Goal: Transaction & Acquisition: Purchase product/service

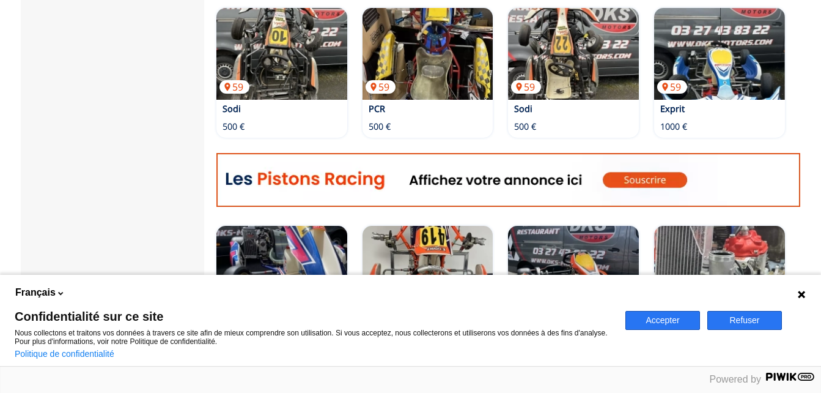
scroll to position [755, 0]
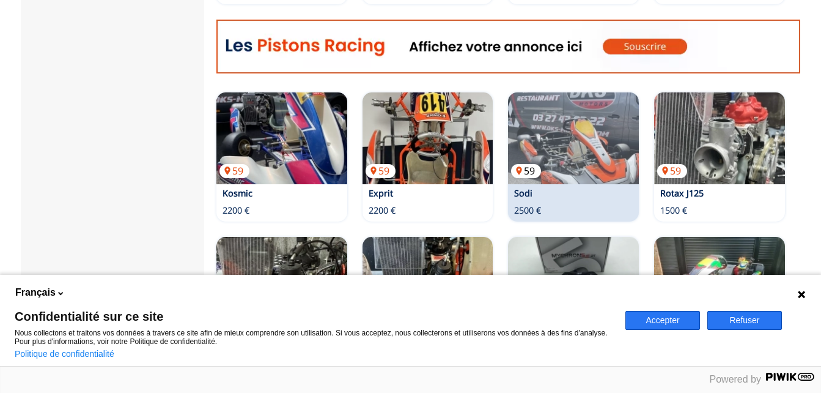
click at [574, 110] on img at bounding box center [573, 138] width 131 height 92
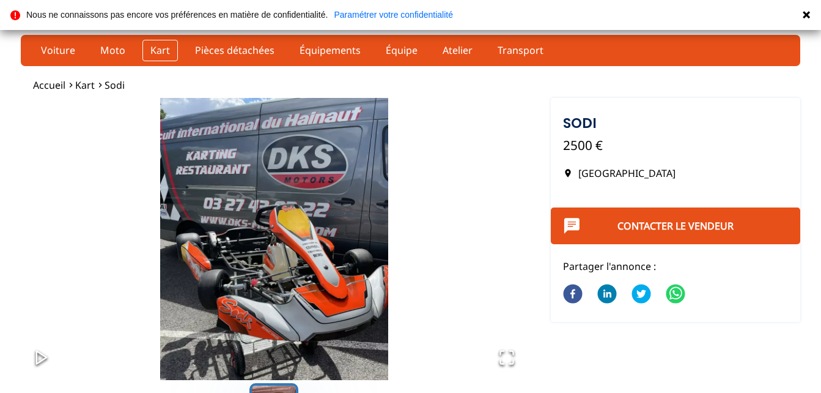
click at [147, 48] on link "Kart" at bounding box center [160, 50] width 35 height 21
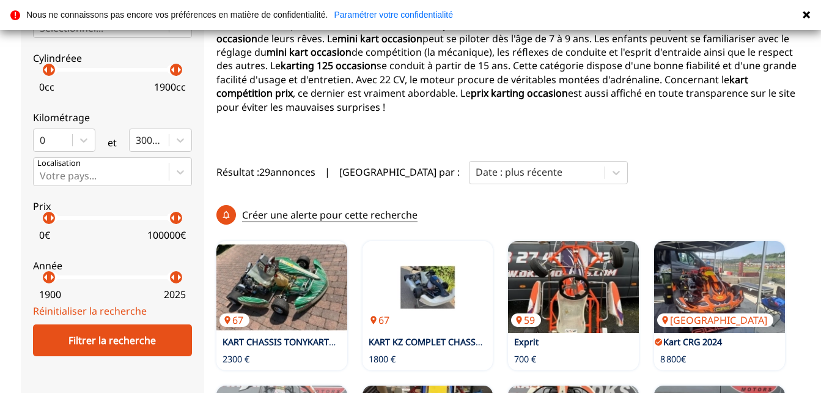
scroll to position [550, 0]
